Goal: Information Seeking & Learning: Learn about a topic

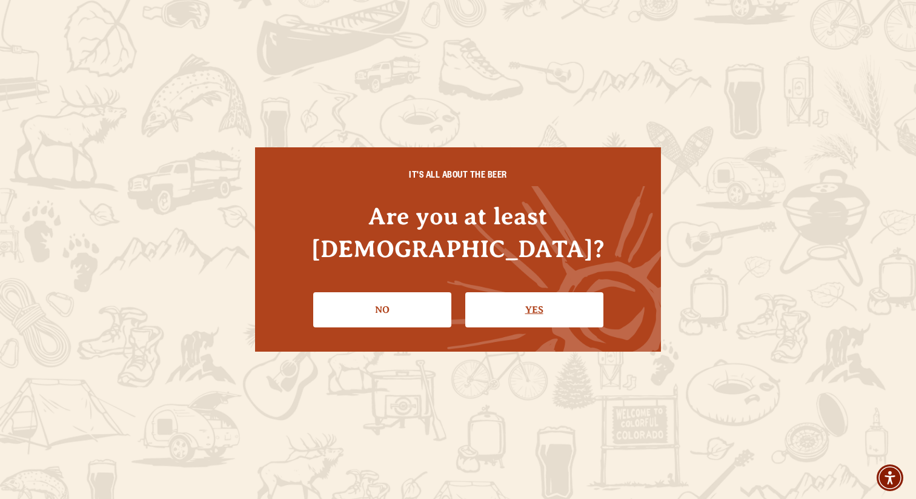
click at [576, 297] on link "Yes" at bounding box center [534, 309] width 138 height 35
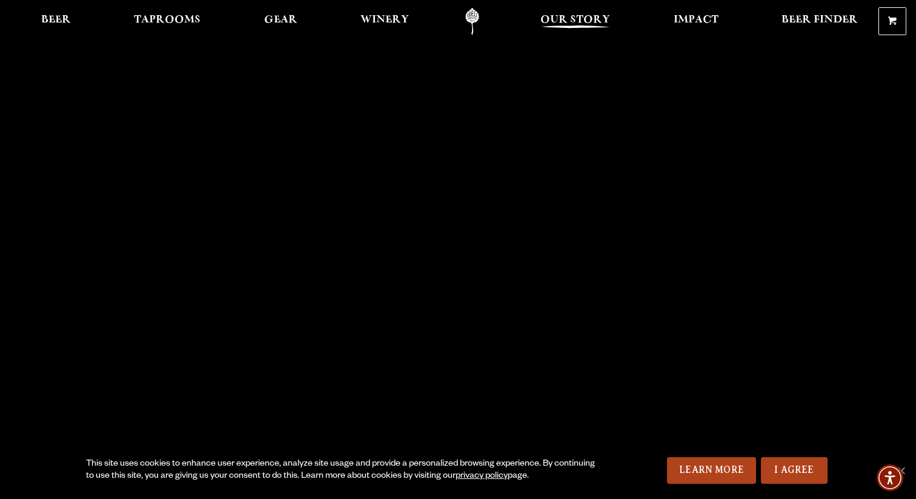
click at [597, 22] on span "Our Story" at bounding box center [576, 20] width 70 height 10
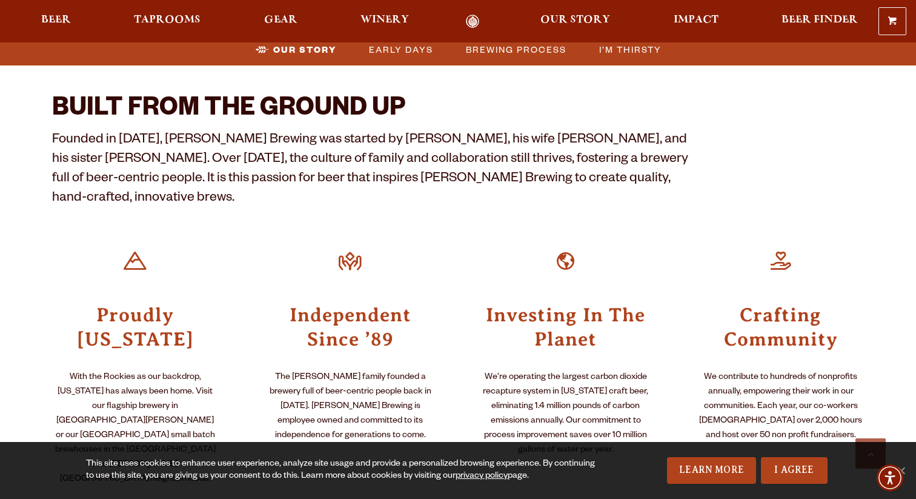
scroll to position [364, 0]
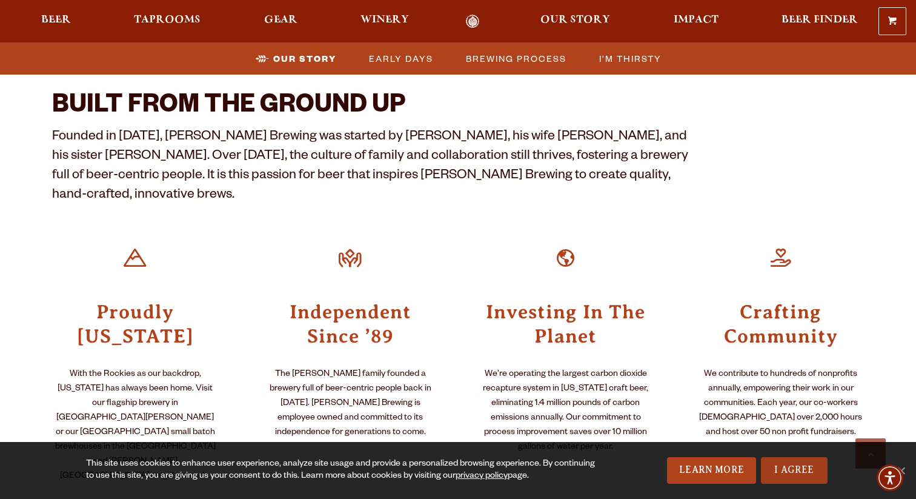
click at [806, 468] on link "I Agree" at bounding box center [794, 470] width 67 height 27
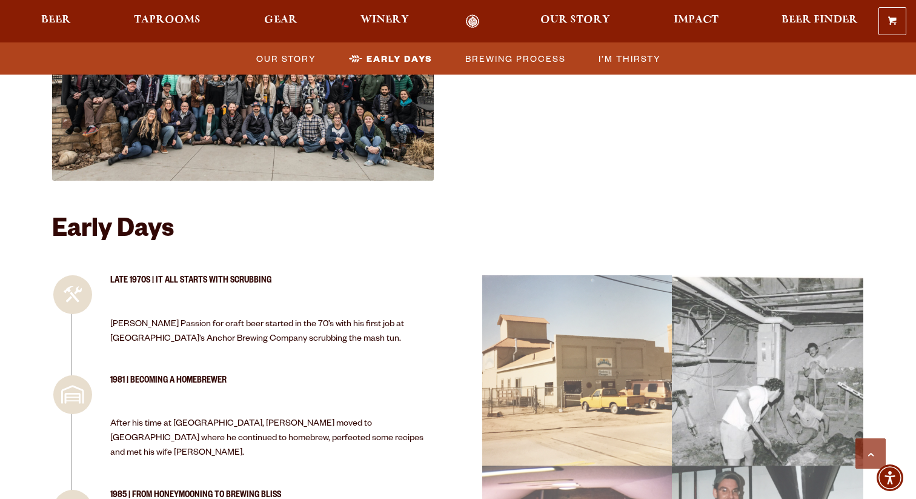
scroll to position [953, 0]
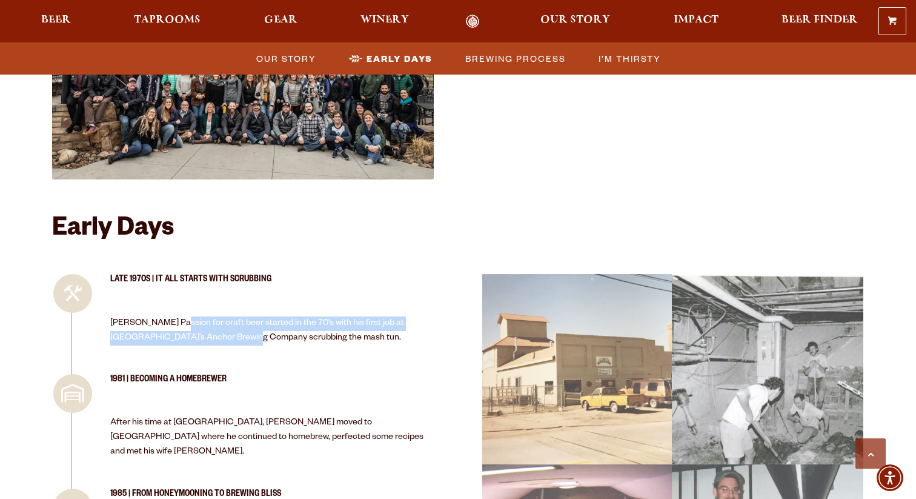
drag, startPoint x: 175, startPoint y: 277, endPoint x: 232, endPoint y: 287, distance: 57.8
click at [232, 316] on p "[PERSON_NAME] Passion for craft beer started in the 70’s with his first job at …" at bounding box center [272, 330] width 324 height 29
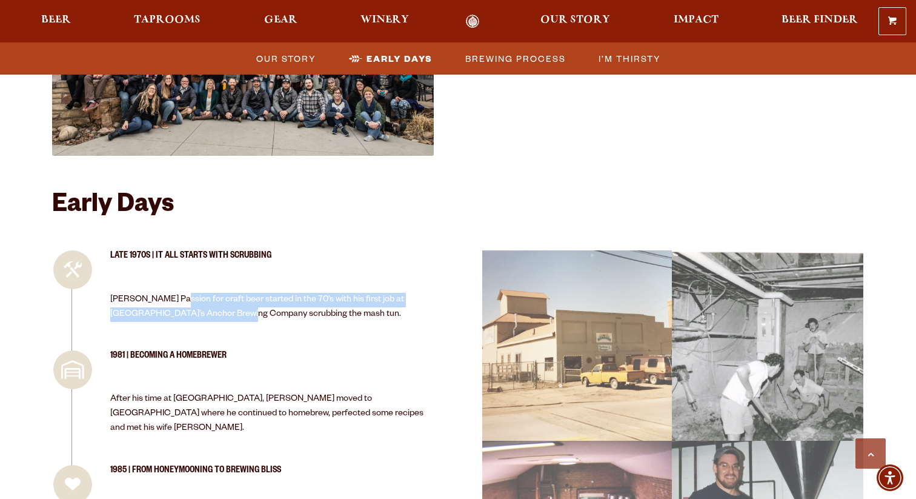
scroll to position [978, 0]
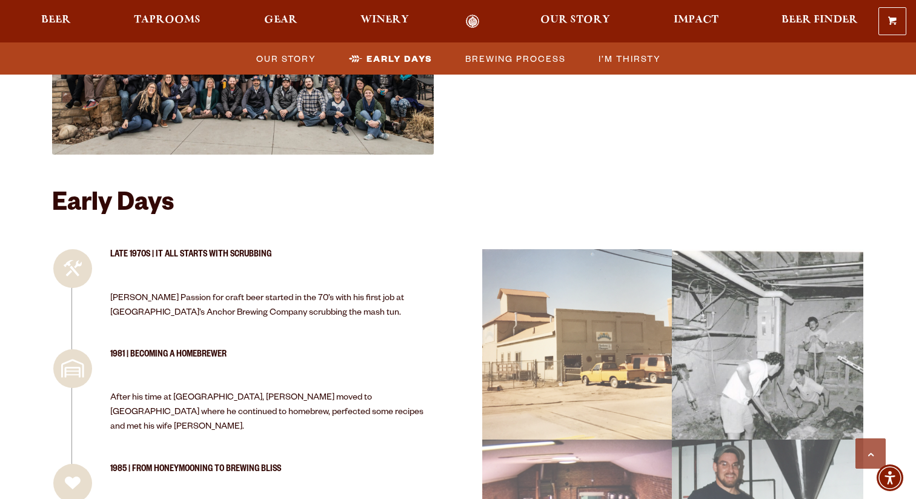
click at [282, 285] on li "Late 1970s | It all Starts with Scrubbing [PERSON_NAME] Passion for craft beer …" at bounding box center [243, 299] width 382 height 100
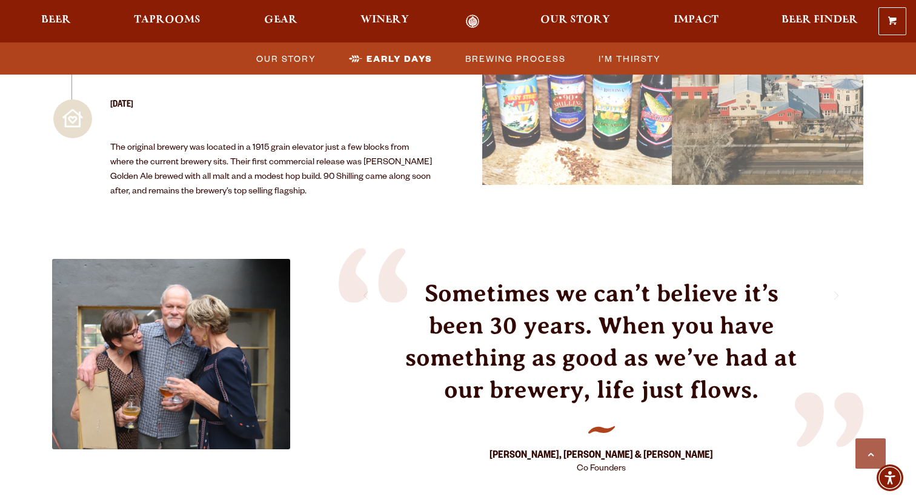
scroll to position [1613, 0]
